Goal: Task Accomplishment & Management: Manage account settings

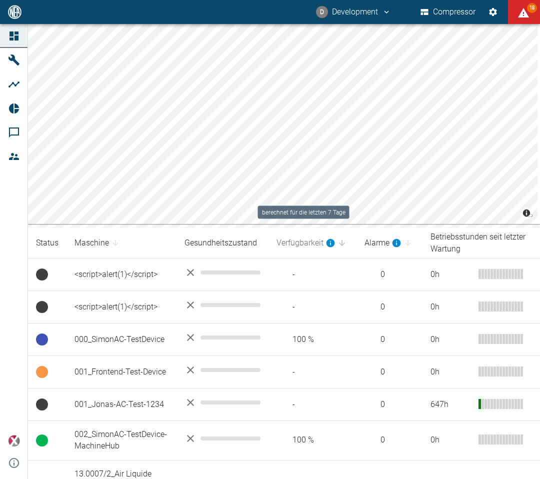
scroll to position [396, 0]
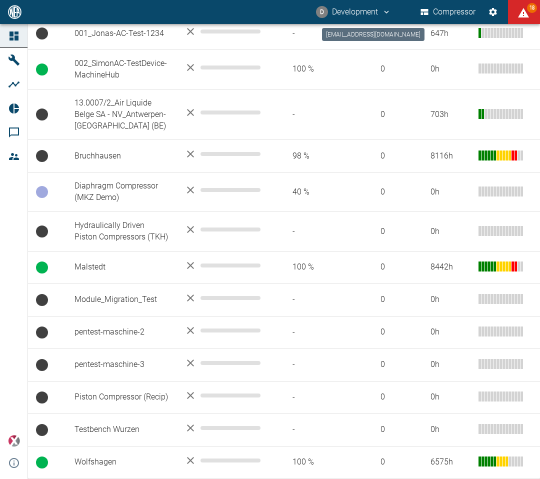
click at [383, 20] on button "D Development" at bounding box center [354, 12] width 78 height 18
click at [367, 45] on span "Ausloggen" at bounding box center [366, 40] width 38 height 12
